Goal: Task Accomplishment & Management: Manage account settings

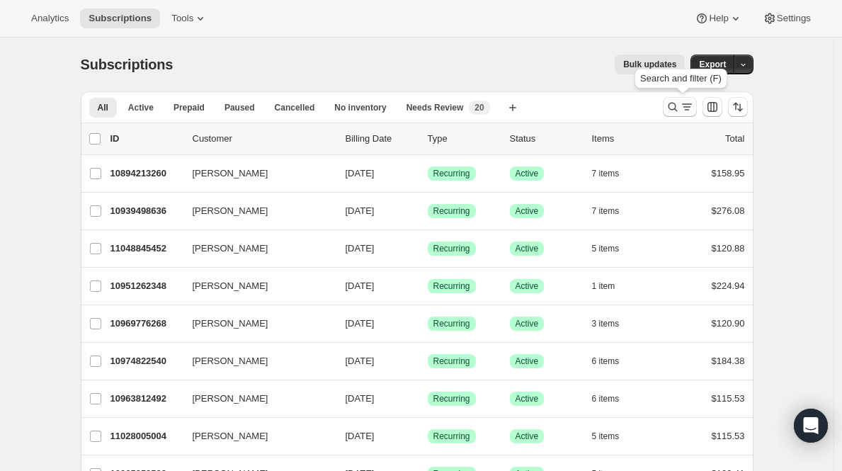
click at [672, 106] on icon "Search and filter results" at bounding box center [672, 107] width 9 height 9
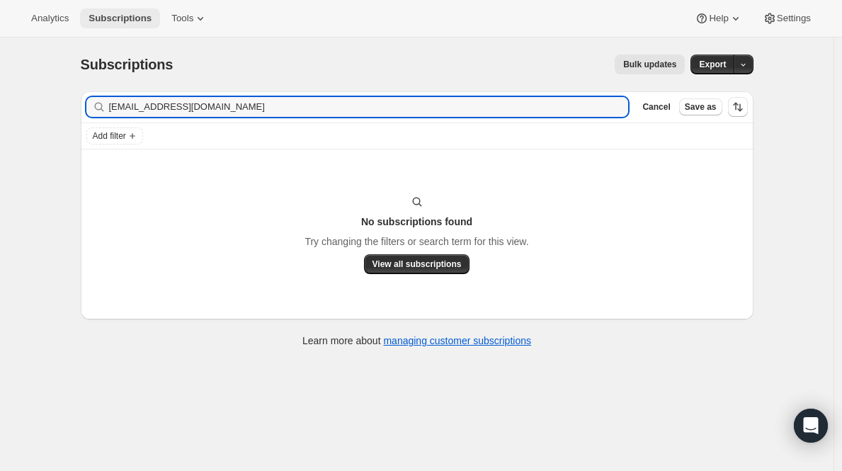
type input "[EMAIL_ADDRESS][DOMAIN_NAME]"
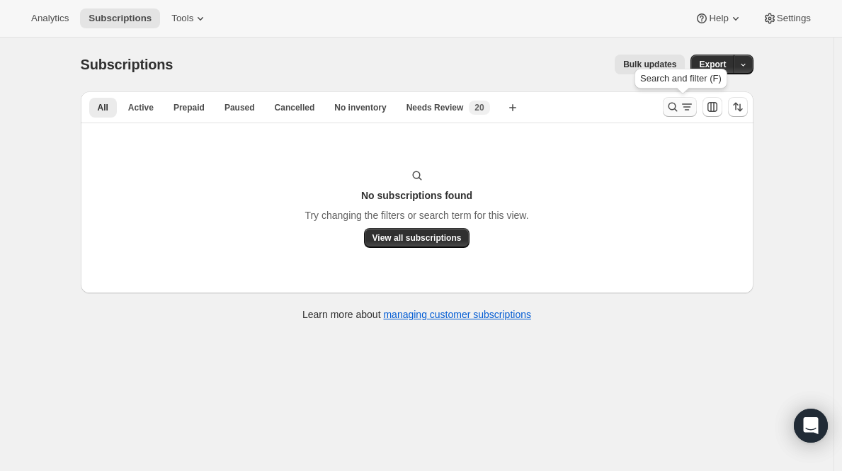
click at [694, 105] on icon "Search and filter results" at bounding box center [687, 107] width 14 height 14
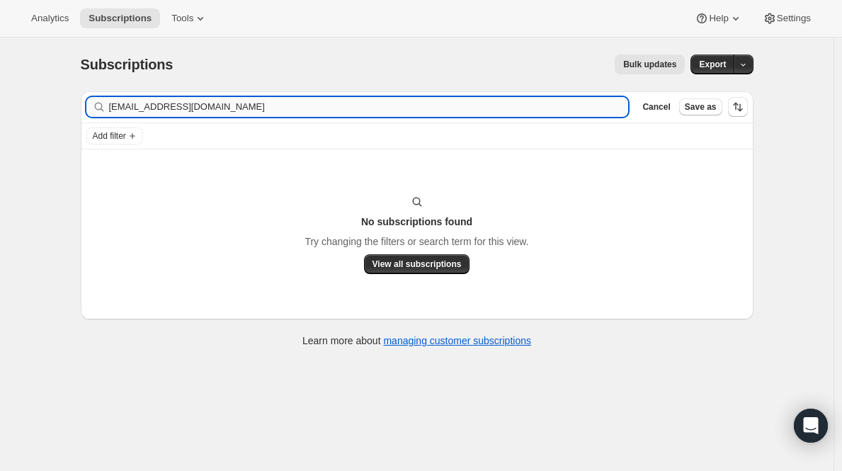
click at [526, 103] on input "[EMAIL_ADDRESS][DOMAIN_NAME]" at bounding box center [369, 107] width 520 height 20
type input "crystal4liasophia@yahoo.com"
